Goal: Download file/media: Download file/media

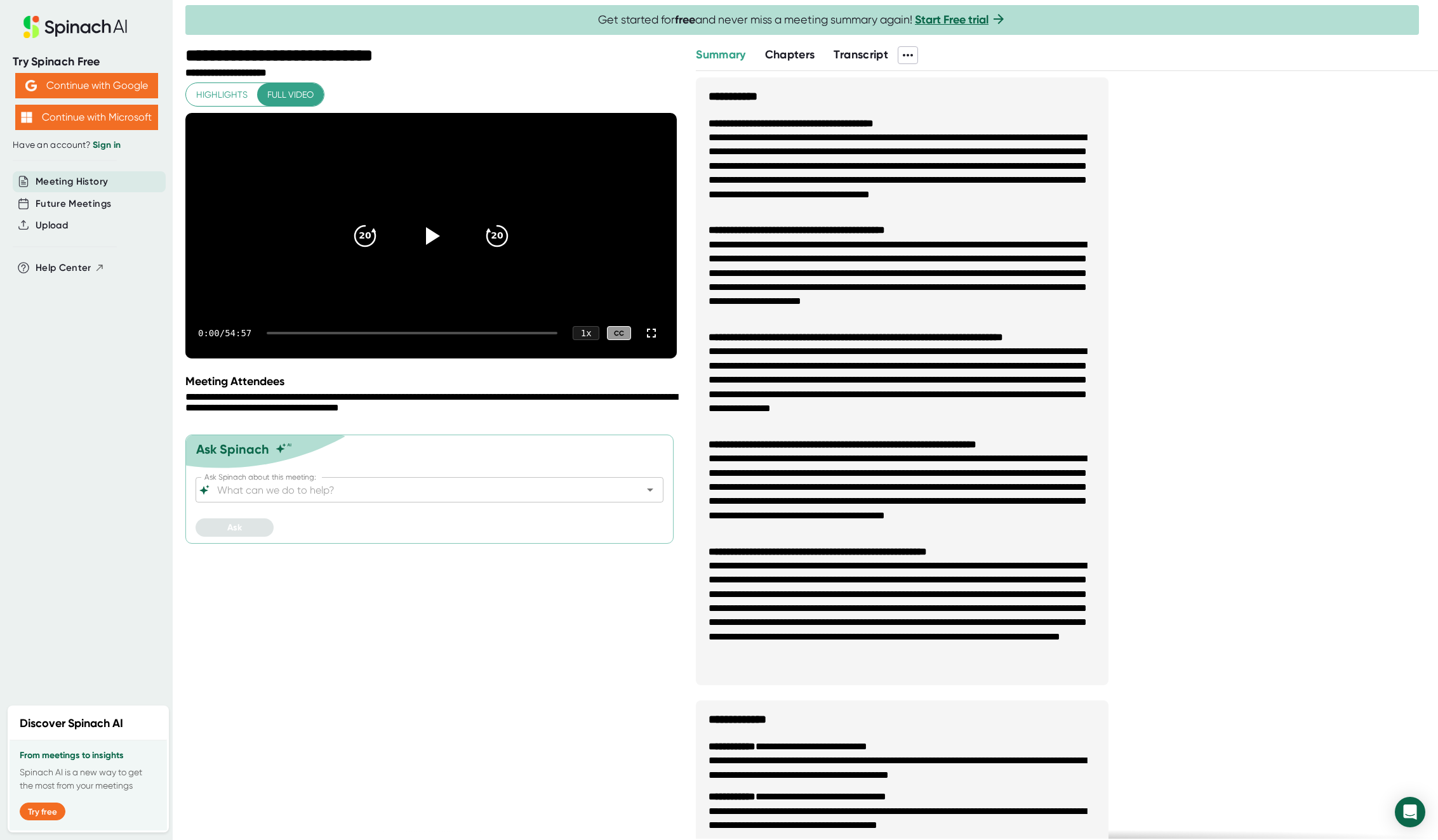
click at [864, 52] on span "Transcript" at bounding box center [861, 55] width 55 height 14
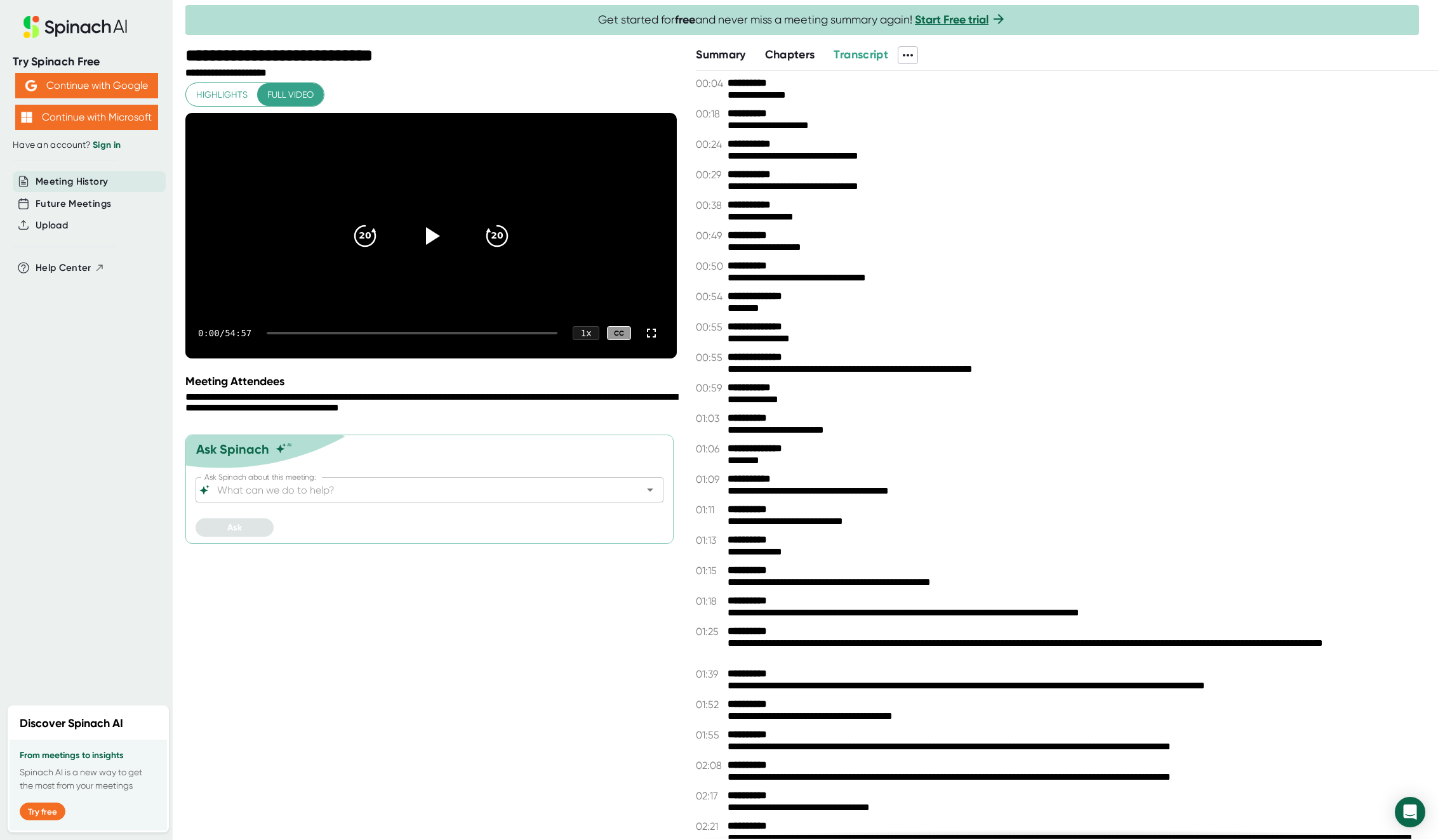
click at [911, 56] on icon at bounding box center [908, 55] width 10 height 2
click at [939, 125] on div "Download Transcript" at bounding box center [961, 122] width 100 height 13
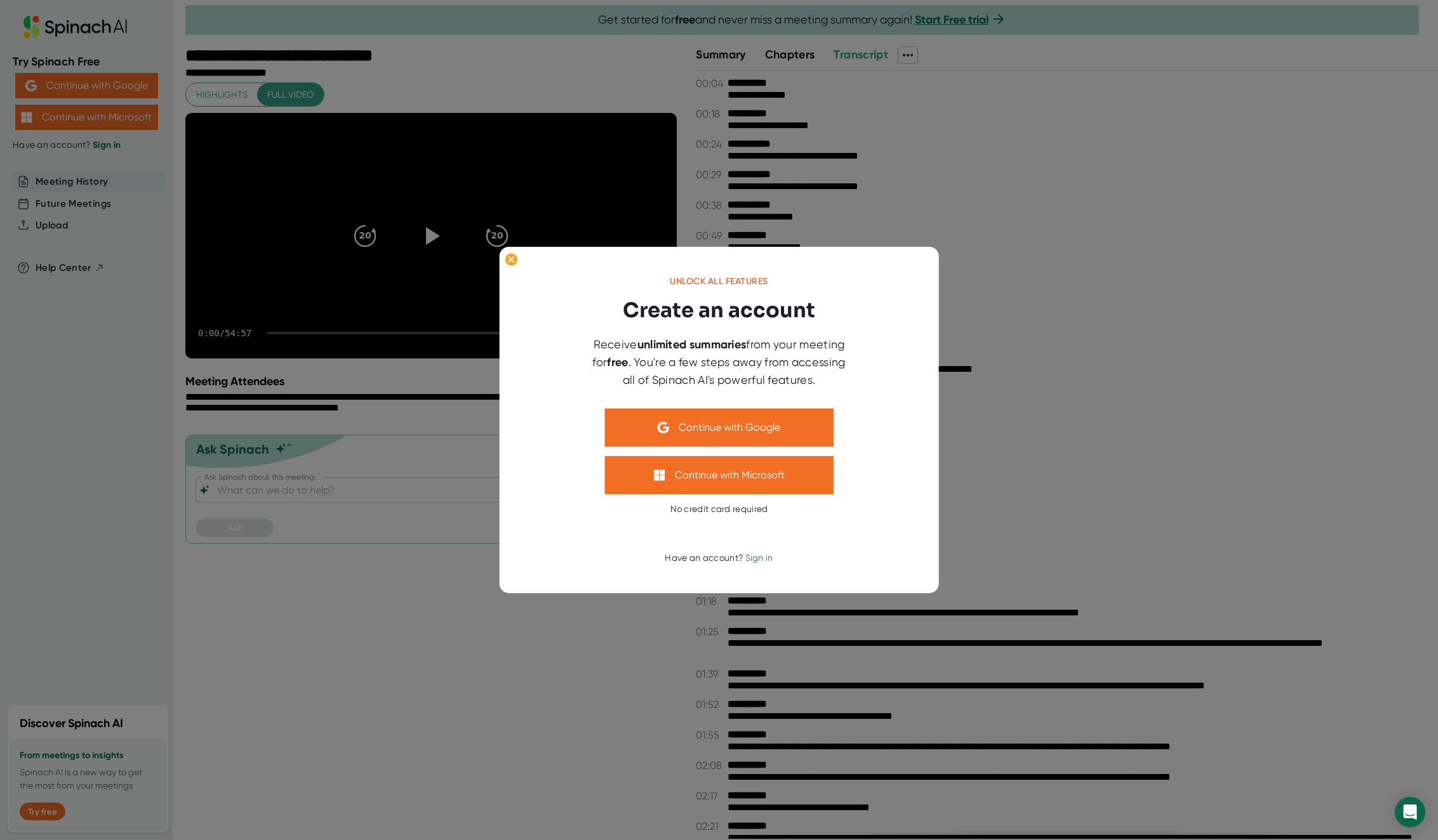
click at [1104, 263] on div at bounding box center [719, 420] width 1438 height 840
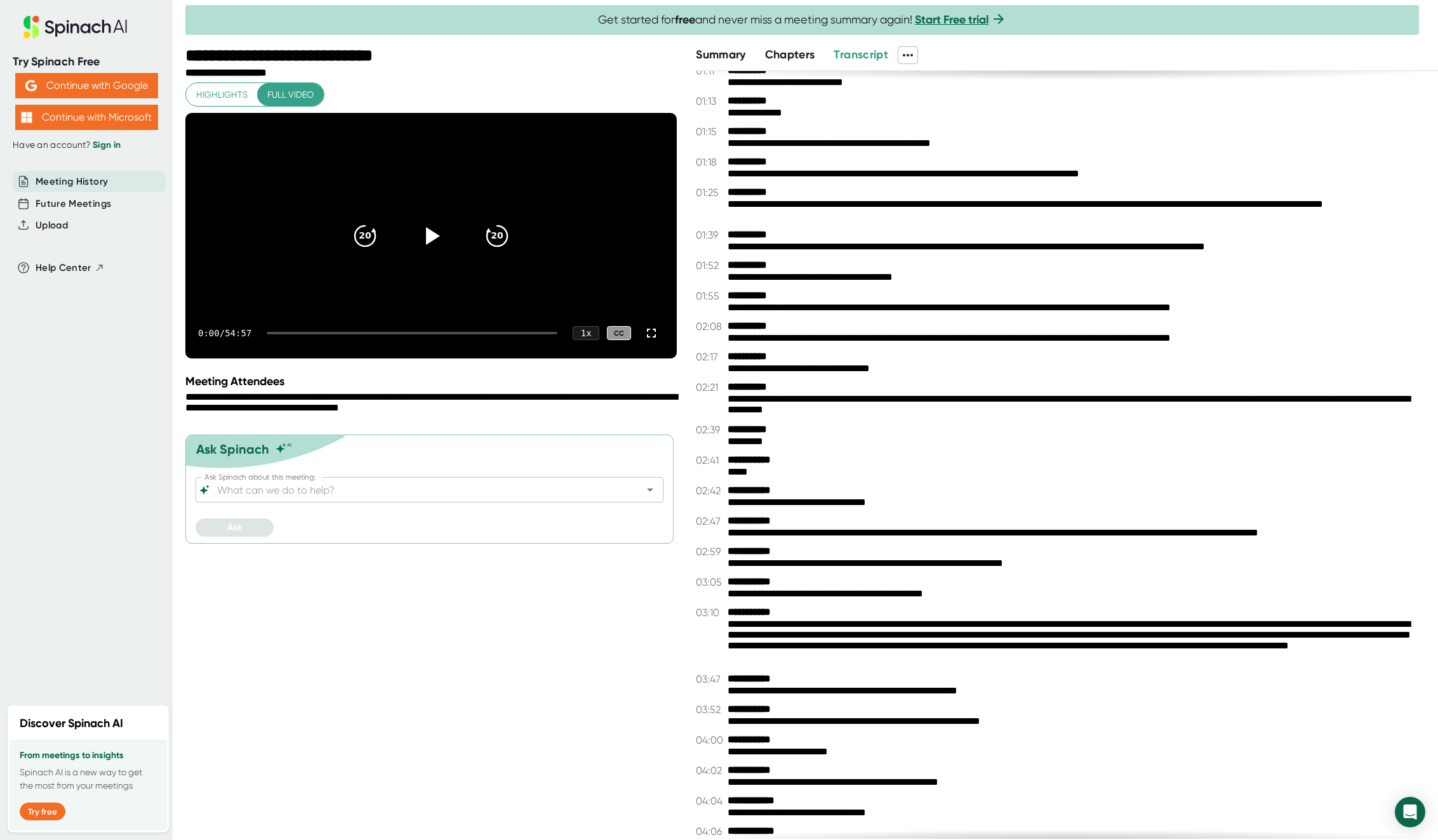
scroll to position [571, 0]
